Goal: Task Accomplishment & Management: Use online tool/utility

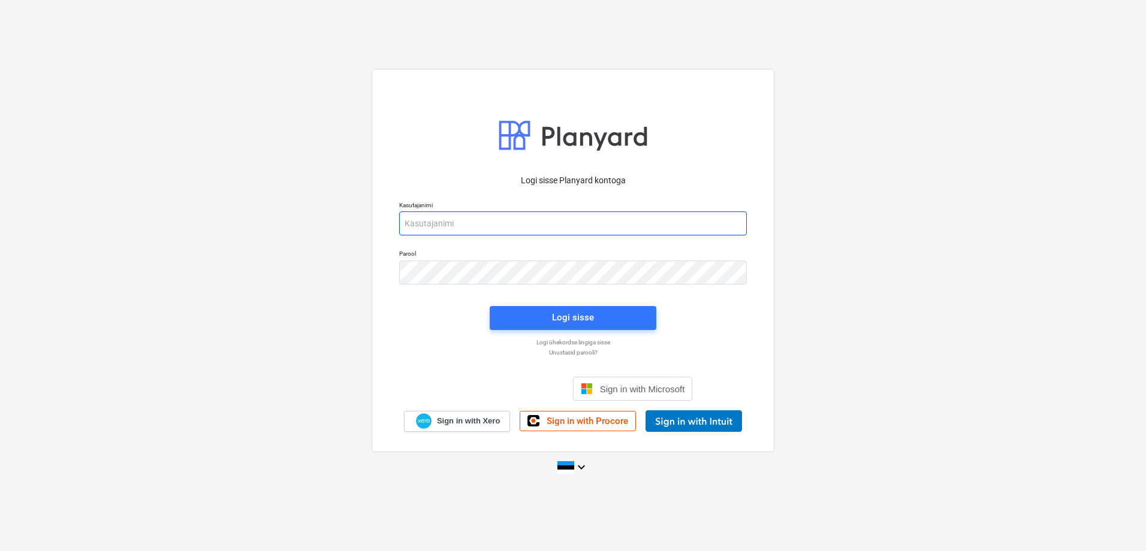
click at [479, 217] on input "email" at bounding box center [573, 224] width 348 height 24
type input "[PERSON_NAME][EMAIL_ADDRESS][PERSON_NAME][DOMAIN_NAME]"
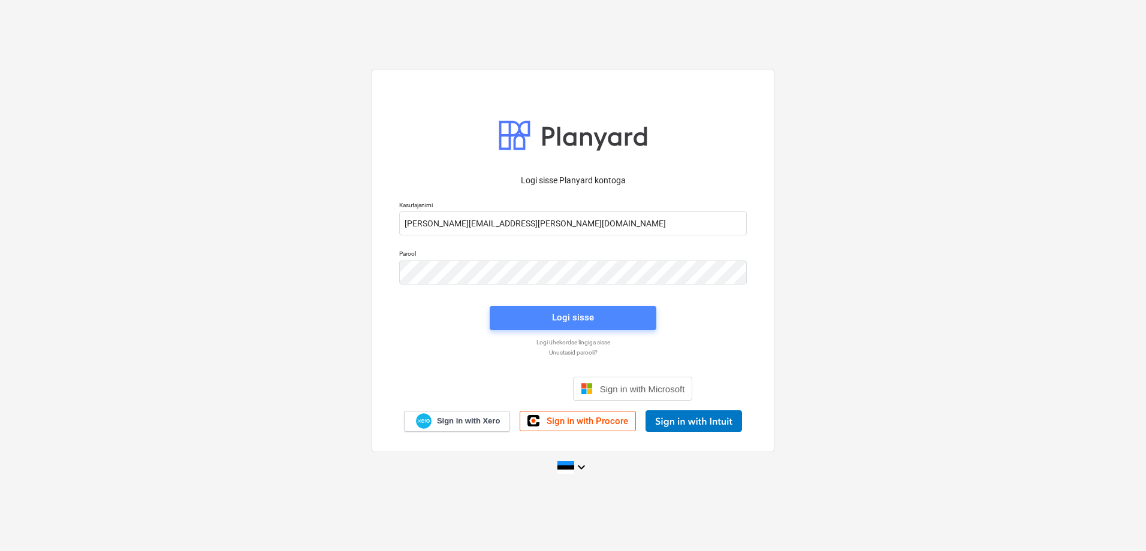
click at [534, 322] on span "Logi sisse" at bounding box center [573, 318] width 138 height 16
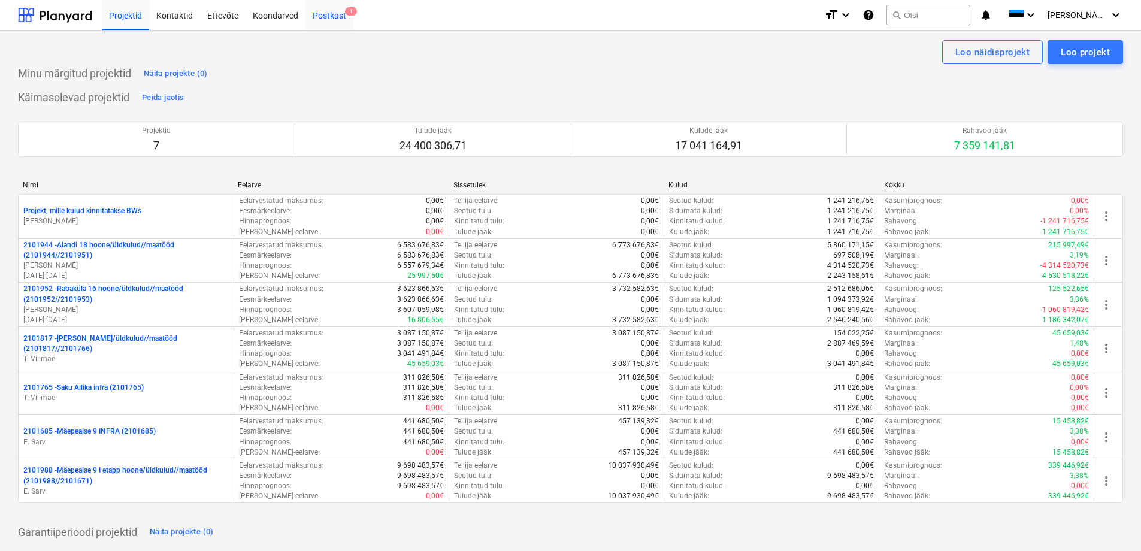
click at [336, 17] on div "Postkast 1" at bounding box center [330, 14] width 48 height 31
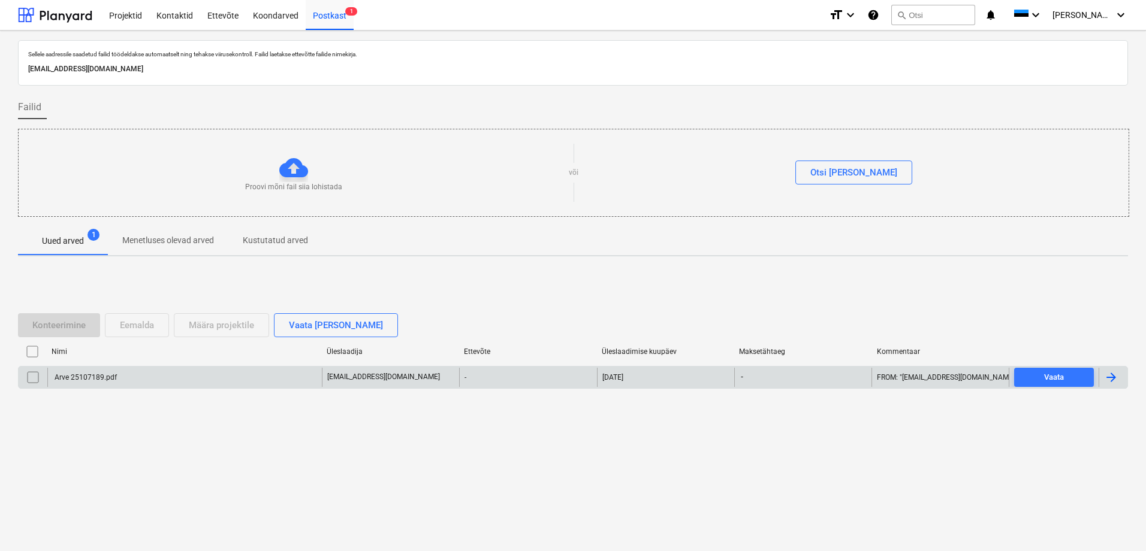
click at [563, 379] on div "-" at bounding box center [527, 377] width 137 height 19
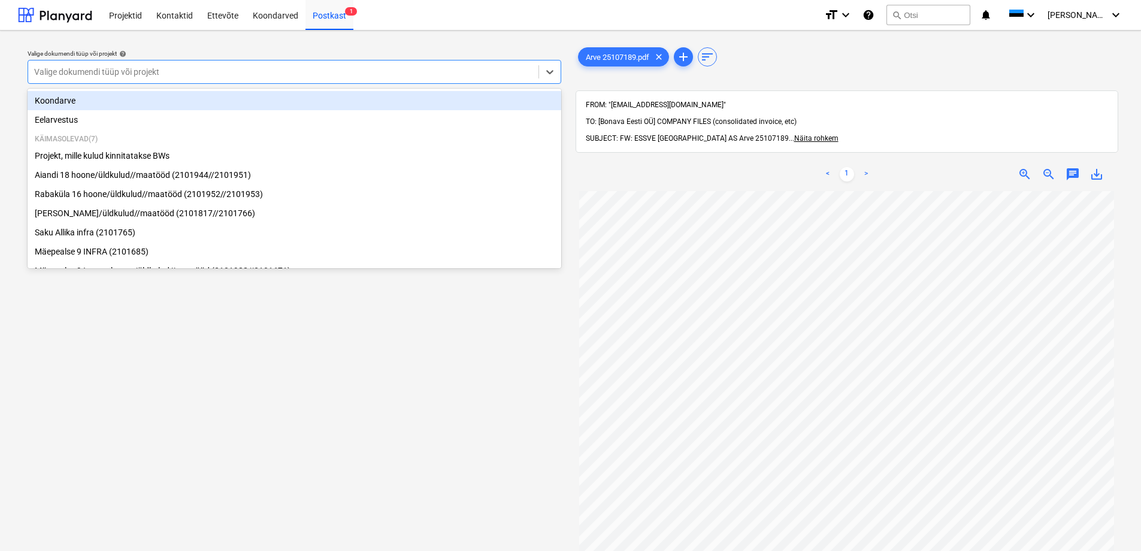
click at [151, 75] on div at bounding box center [283, 72] width 499 height 12
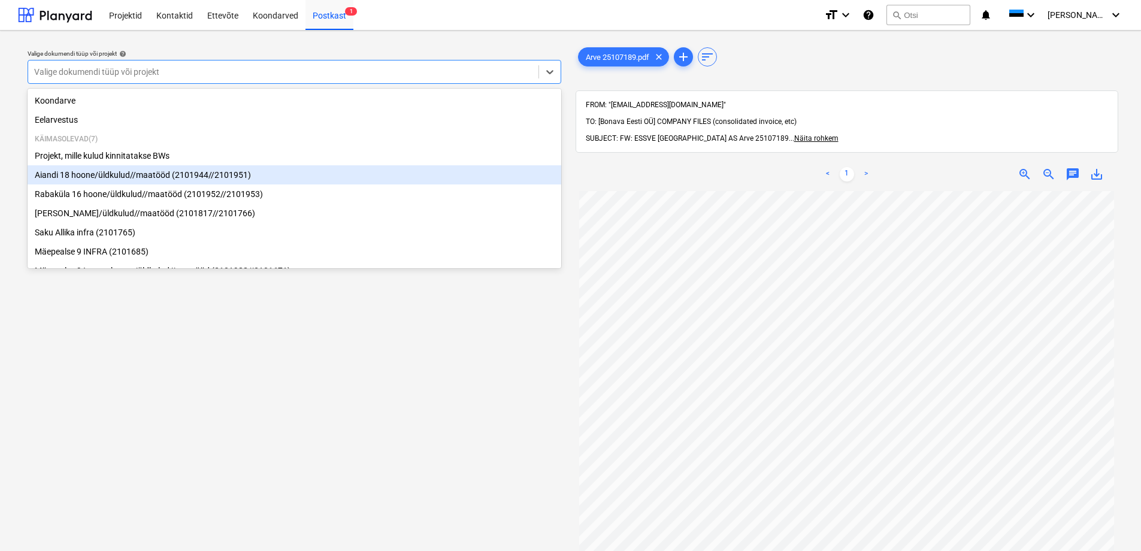
click at [147, 180] on div "Aiandi 18 hoone/üldkulud//maatööd (2101944//2101951)" at bounding box center [295, 174] width 534 height 19
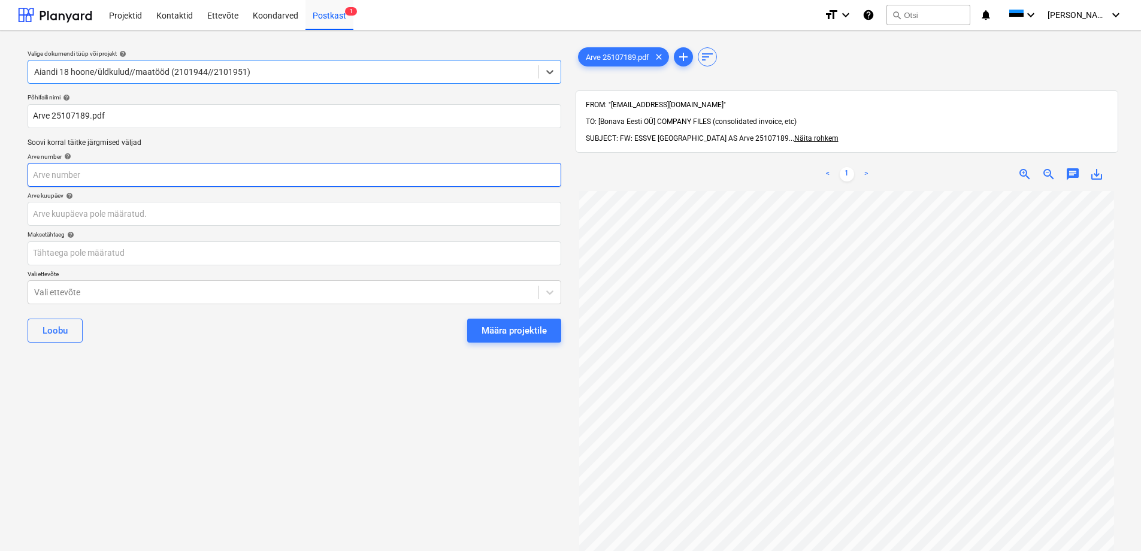
click at [143, 176] on input "text" at bounding box center [295, 175] width 534 height 24
type input "25107189"
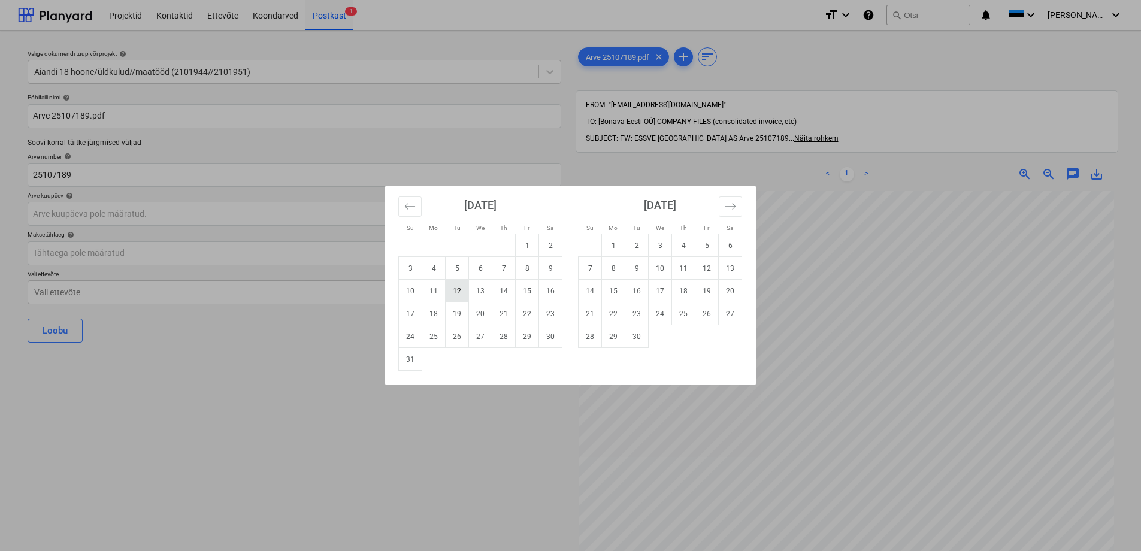
click at [457, 292] on td "12" at bounding box center [457, 291] width 23 height 23
type input "[DATE]"
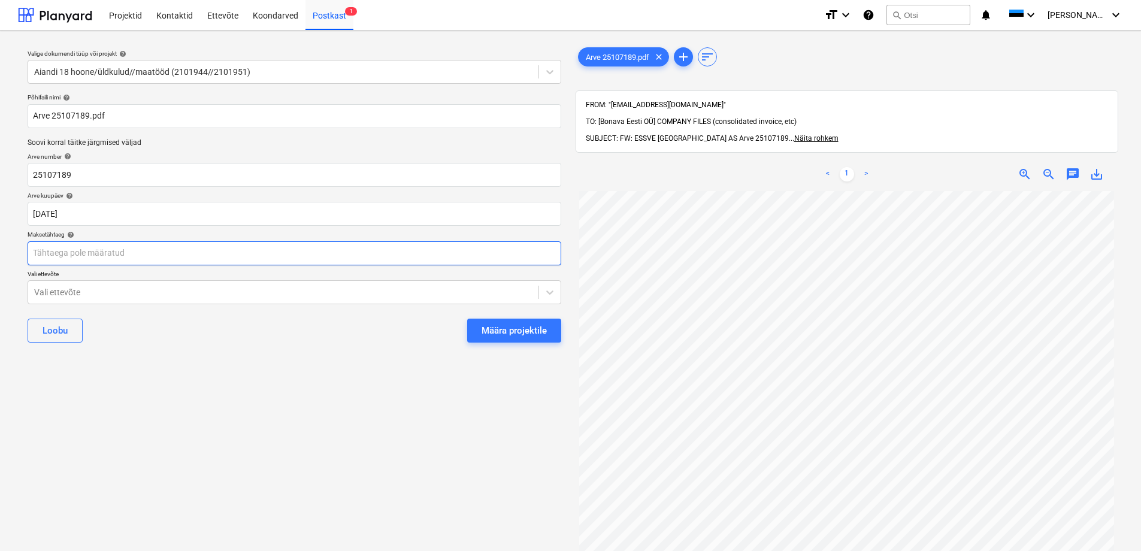
click at [365, 254] on body "Projektid Kontaktid Ettevõte Koondarved Postkast 1 format_size keyboard_arrow_d…" at bounding box center [570, 275] width 1141 height 551
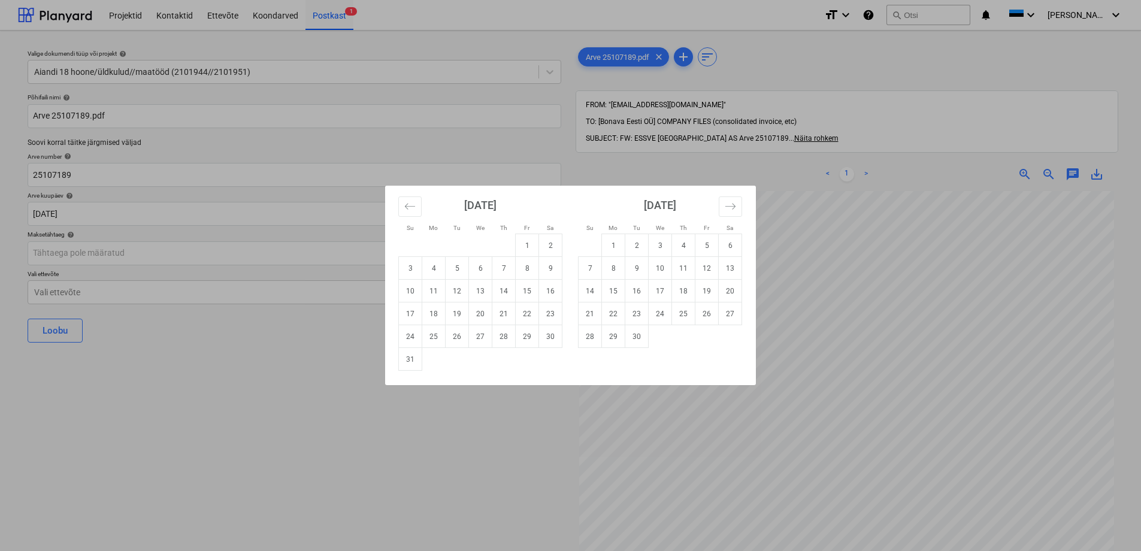
click at [458, 471] on div "Su Mo Tu We Th Fr Sa Su Mo Tu We Th Fr Sa [DATE] 1 2 3 4 5 6 7 8 9 10 11 12 13 …" at bounding box center [570, 275] width 1141 height 551
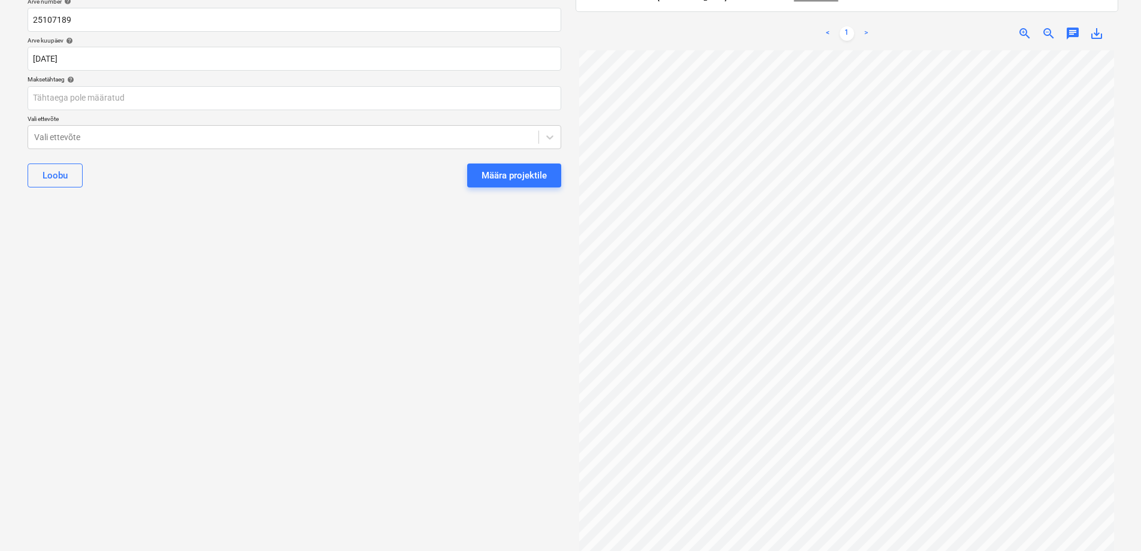
scroll to position [2, 0]
click at [217, 92] on body "Projektid Kontaktid Ettevõte Koondarved Postkast 1 format_size keyboard_arrow_d…" at bounding box center [570, 120] width 1141 height 551
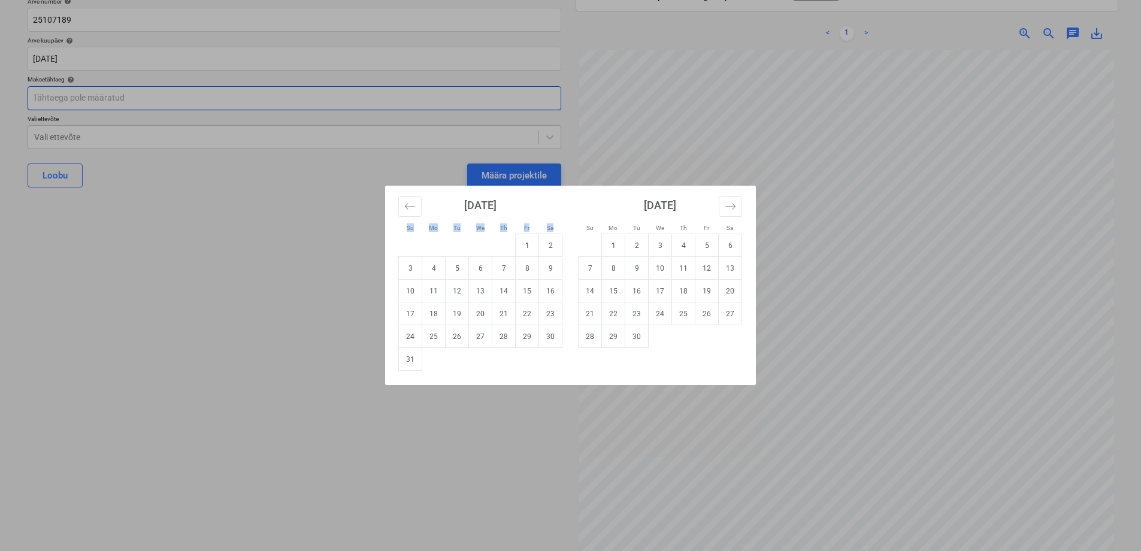
click at [217, 92] on div "Su Mo Tu We Th Fr Sa Su Mo Tu We Th Fr Sa [DATE] 1 2 3 4 5 6 7 8 9 10 11 12 13 …" at bounding box center [570, 275] width 1141 height 551
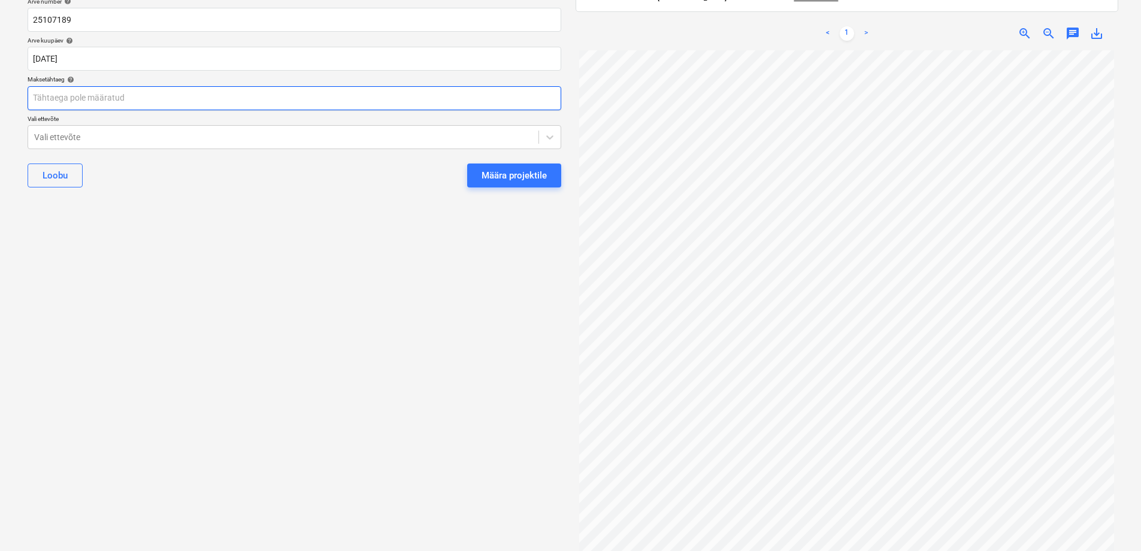
click at [263, 101] on body "Projektid Kontaktid Ettevõte Koondarved Postkast 1 format_size keyboard_arrow_d…" at bounding box center [570, 120] width 1141 height 551
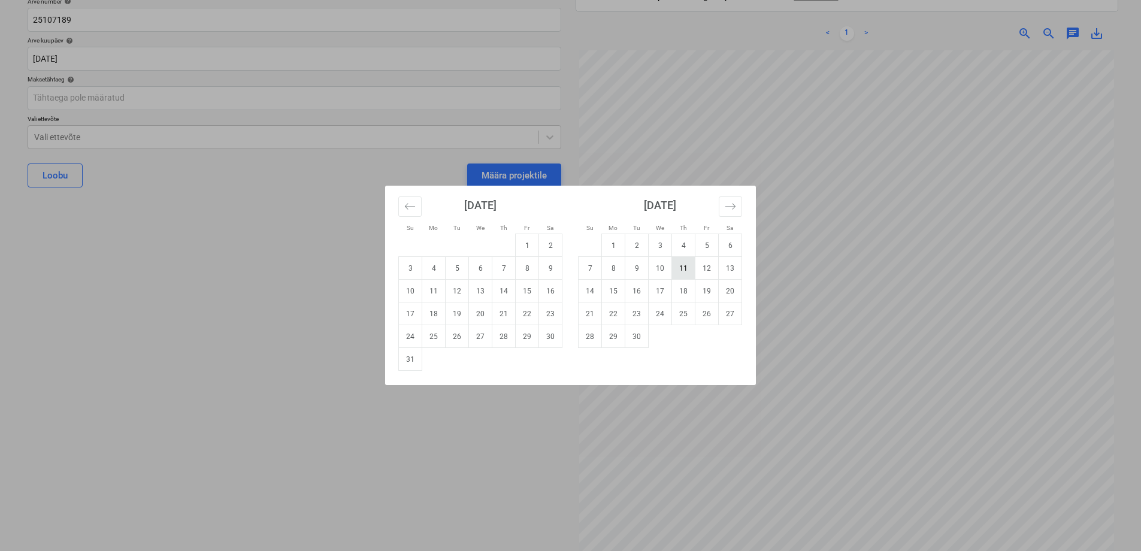
click at [681, 267] on td "11" at bounding box center [683, 268] width 23 height 23
type input "[DATE]"
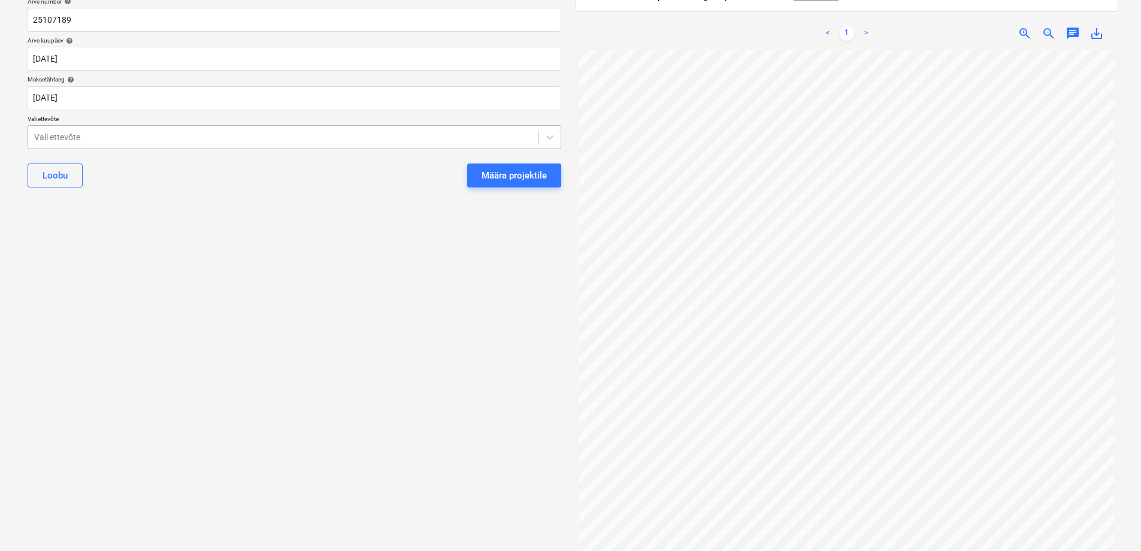
click at [58, 139] on div at bounding box center [283, 137] width 499 height 12
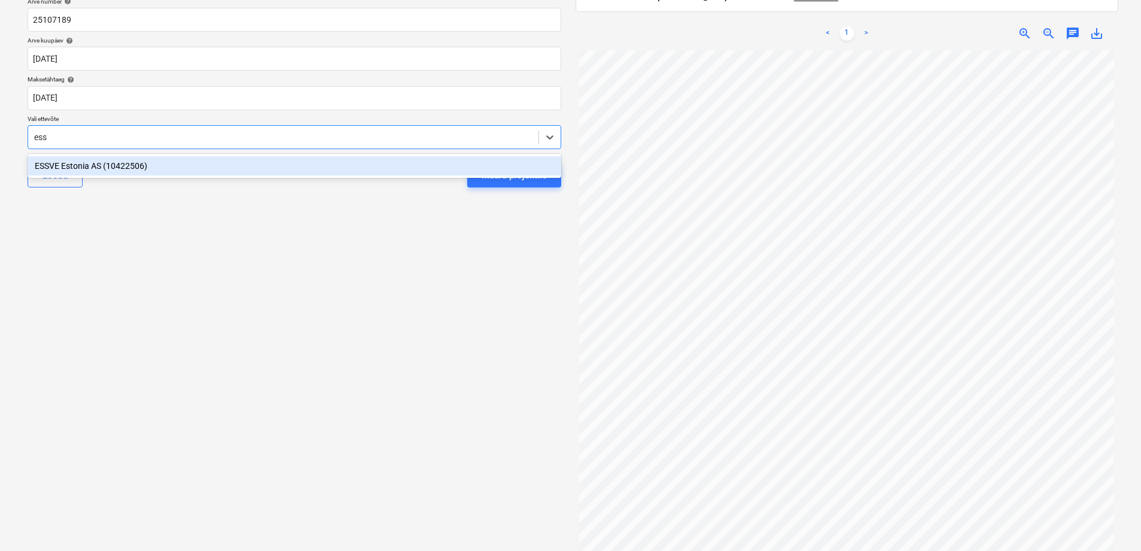
type input "essv"
click at [73, 162] on div "ESSVE Estonia AS (10422506)" at bounding box center [295, 165] width 534 height 19
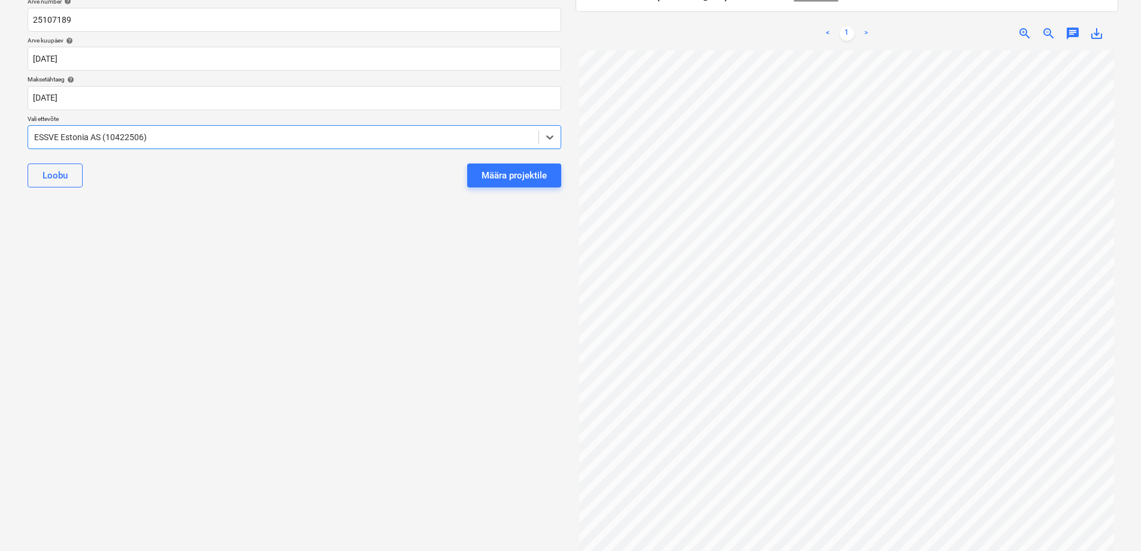
click at [320, 253] on div "Valige dokumendi tüüp või projekt help Aiandi 18 hoone/üldkulud//maatööd (21019…" at bounding box center [294, 213] width 553 height 657
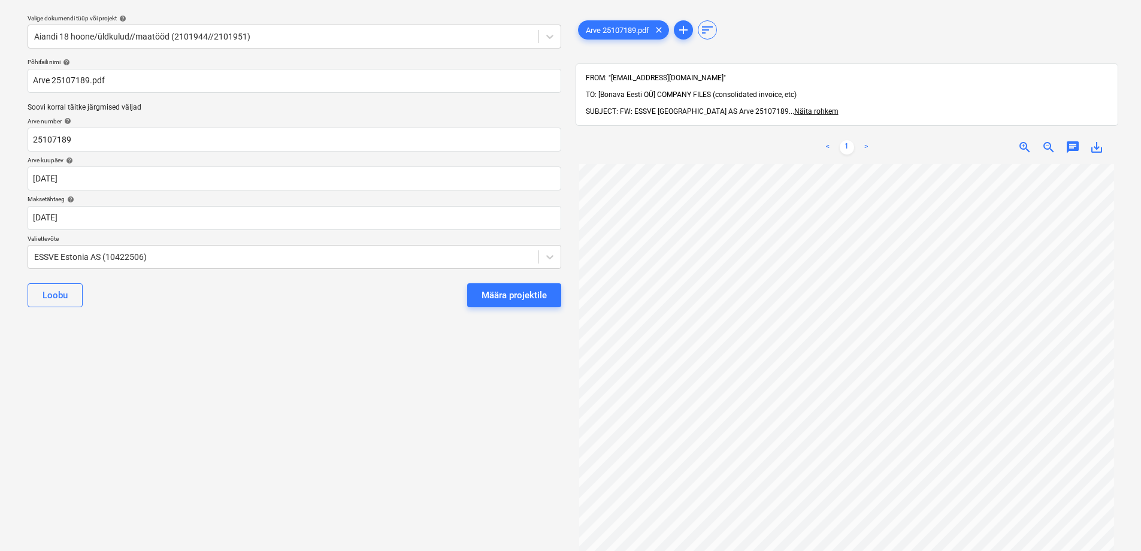
scroll to position [241, 0]
click at [523, 298] on div "Määra projektile" at bounding box center [514, 296] width 65 height 16
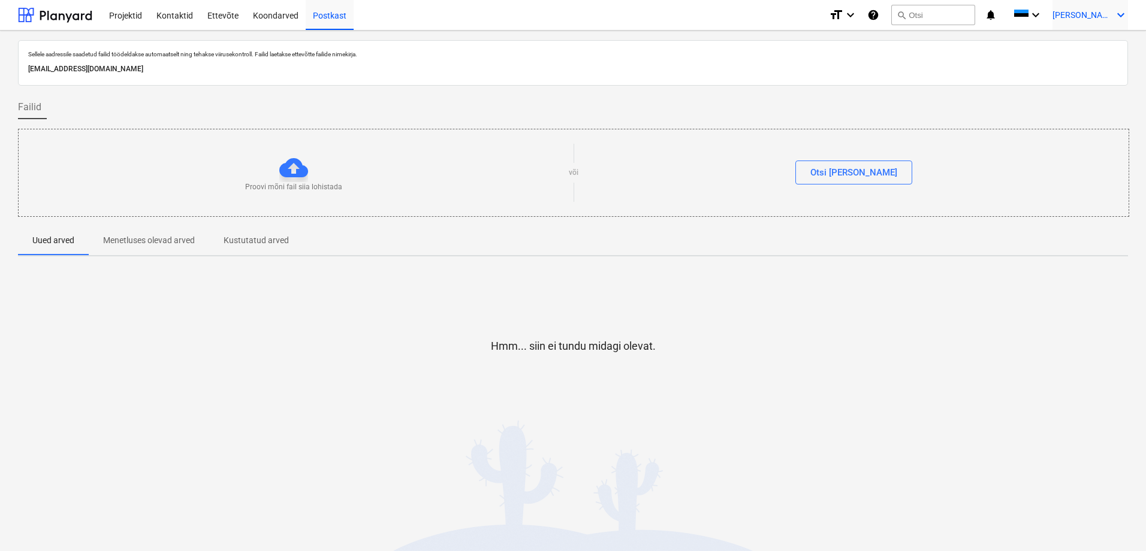
click at [1120, 13] on icon "keyboard_arrow_down" at bounding box center [1120, 15] width 14 height 14
click at [1084, 73] on div "Logi välja" at bounding box center [1092, 65] width 72 height 19
